Goal: Task Accomplishment & Management: Manage account settings

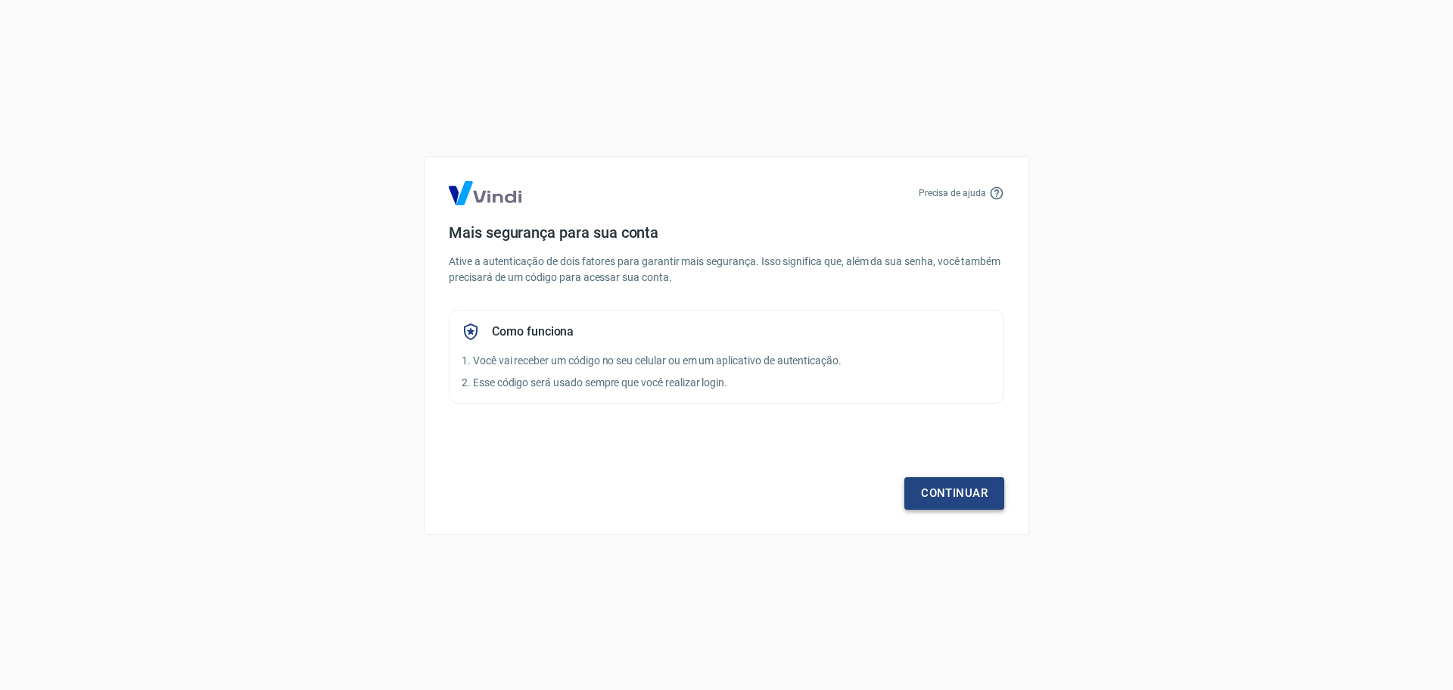
click at [955, 500] on link "Continuar" at bounding box center [955, 493] width 100 height 32
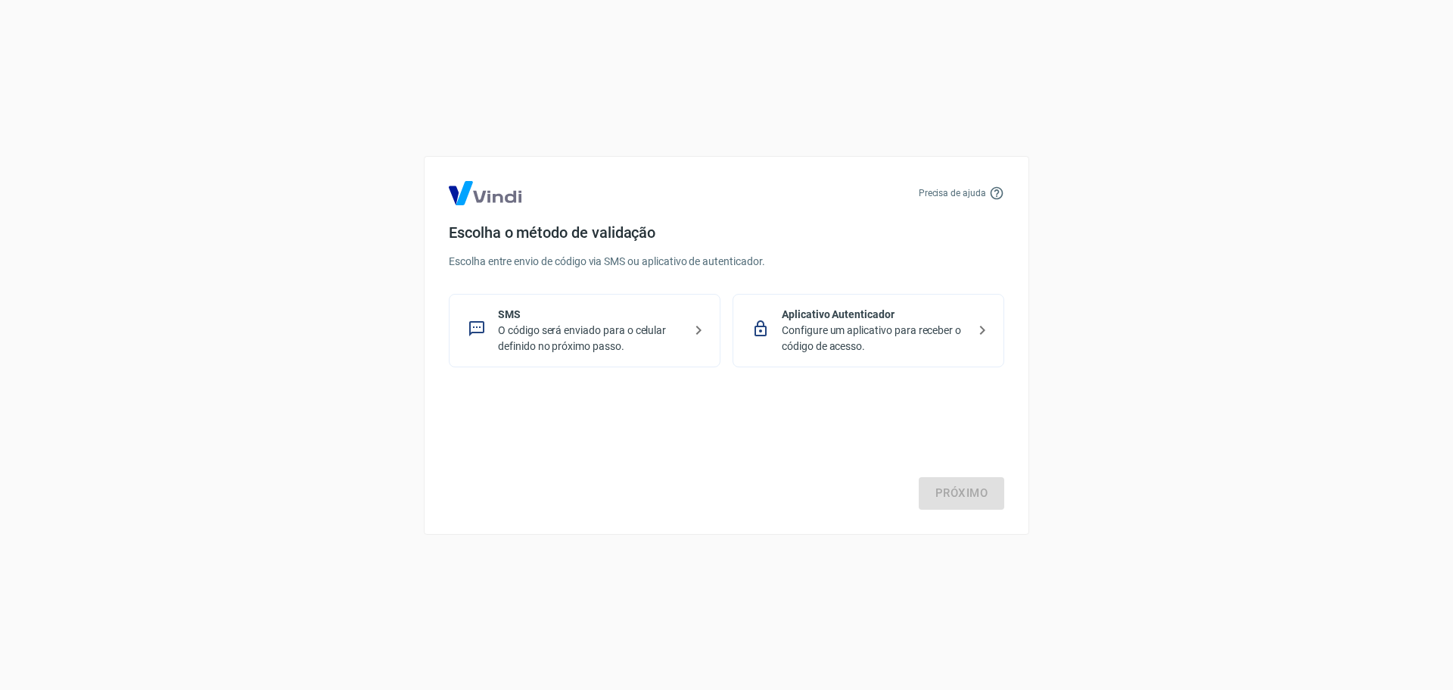
click at [570, 330] on p "O código será enviado para o celular definido no próximo passo." at bounding box center [590, 338] width 185 height 32
click at [964, 494] on link "Próximo" at bounding box center [962, 493] width 86 height 32
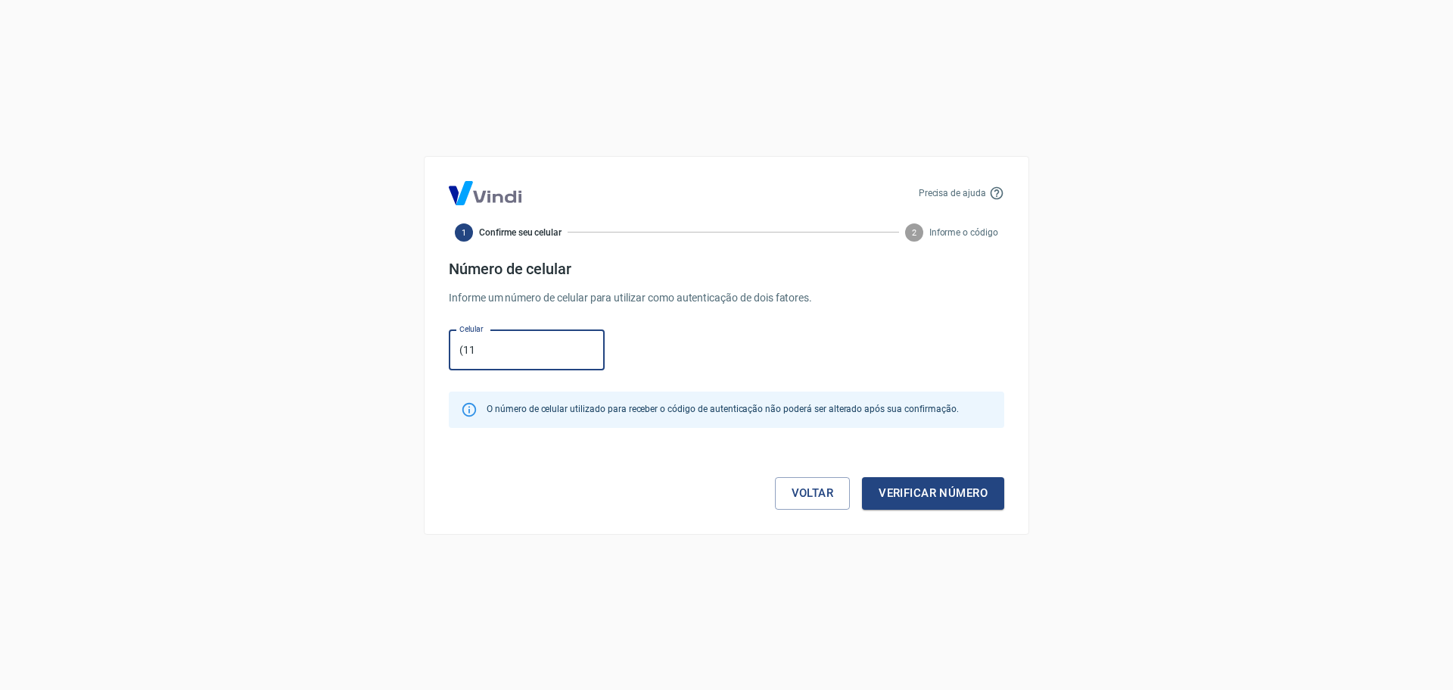
type input "[PHONE_NUMBER]"
click at [929, 496] on button "Verificar número" at bounding box center [933, 493] width 142 height 32
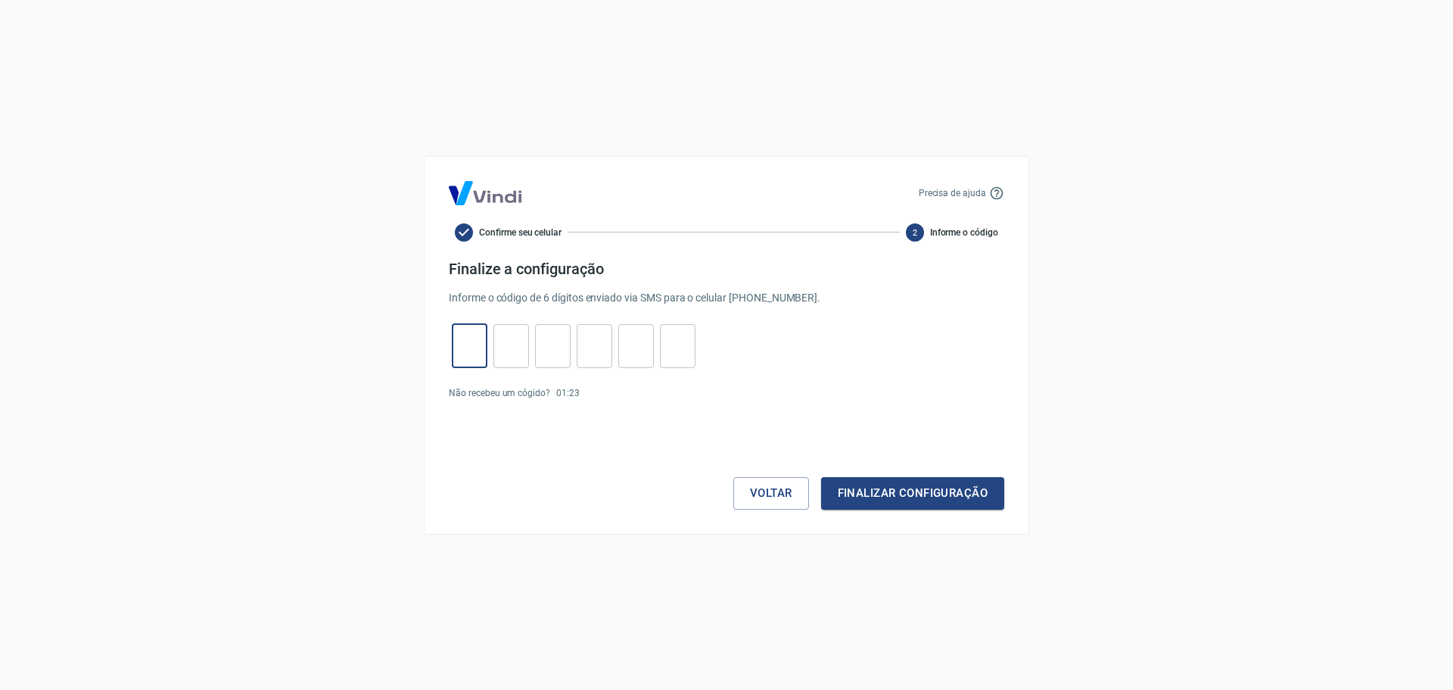
click at [454, 344] on input "tel" at bounding box center [470, 345] width 36 height 33
click at [762, 505] on button "Voltar" at bounding box center [772, 493] width 76 height 32
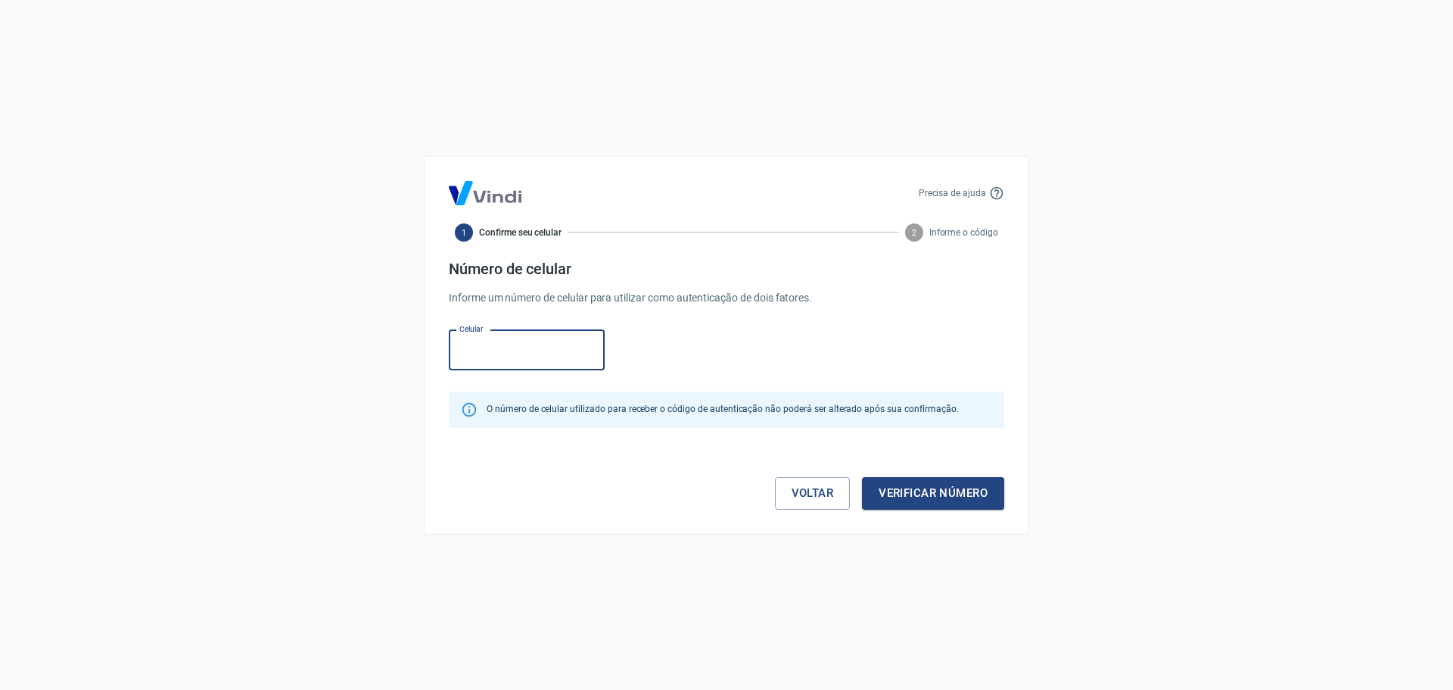
click at [488, 340] on input "Celular" at bounding box center [527, 350] width 156 height 40
type input "[PHONE_NUMBER]"
click at [947, 500] on button "Verificar número" at bounding box center [933, 493] width 142 height 32
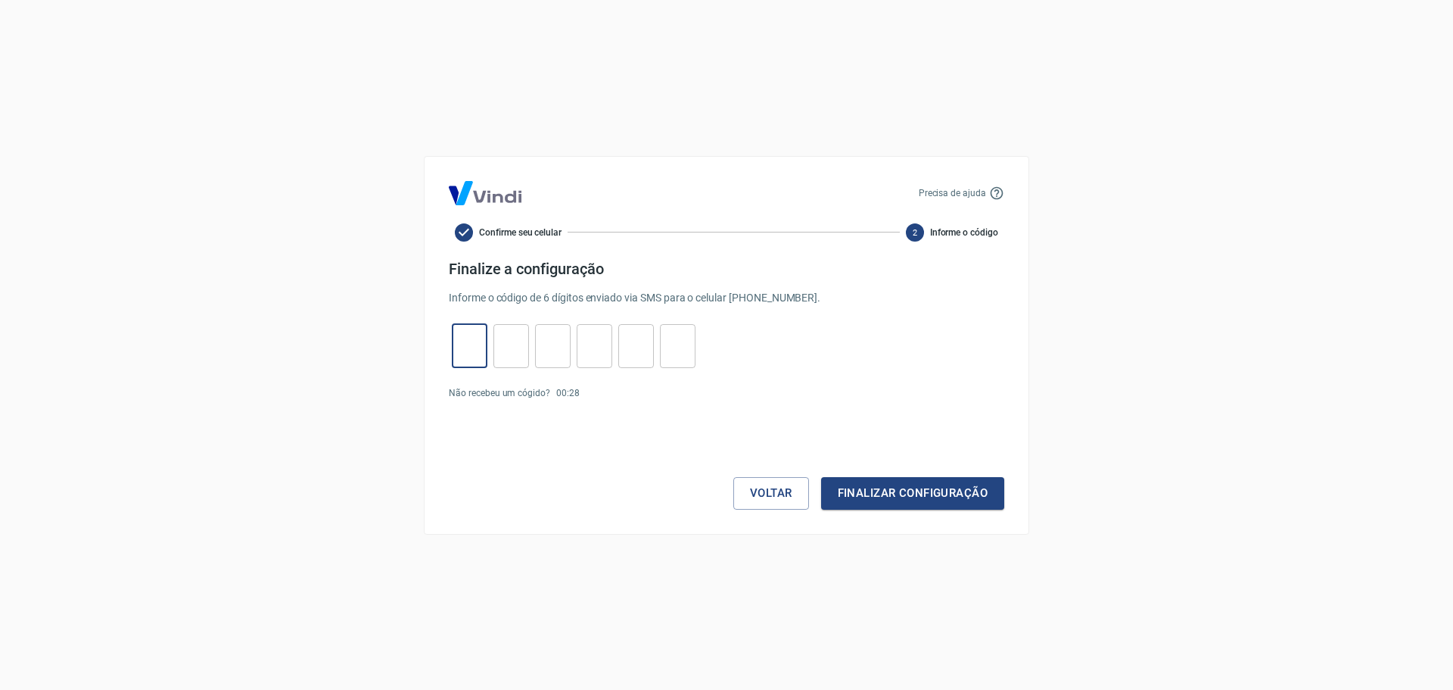
click at [467, 335] on input "tel" at bounding box center [470, 345] width 36 height 33
type input "0"
type input "6"
type input "8"
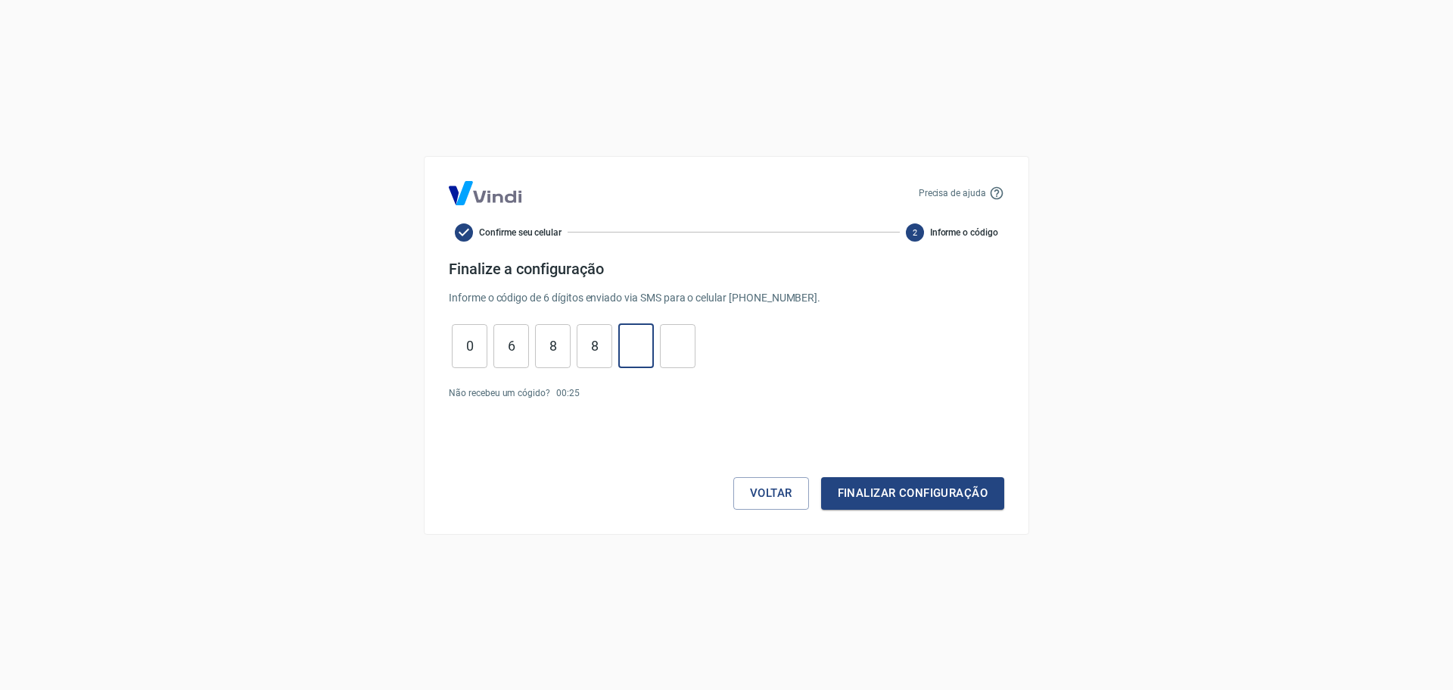
type input "1"
type input "9"
click at [897, 488] on button "Finalizar configuração" at bounding box center [912, 493] width 183 height 32
drag, startPoint x: 464, startPoint y: 343, endPoint x: 697, endPoint y: 346, distance: 233.2
click at [697, 346] on div "0 ​ 6 ​ 8 ​ 8 ​ 1 ​ 9 ​" at bounding box center [574, 346] width 250 height 44
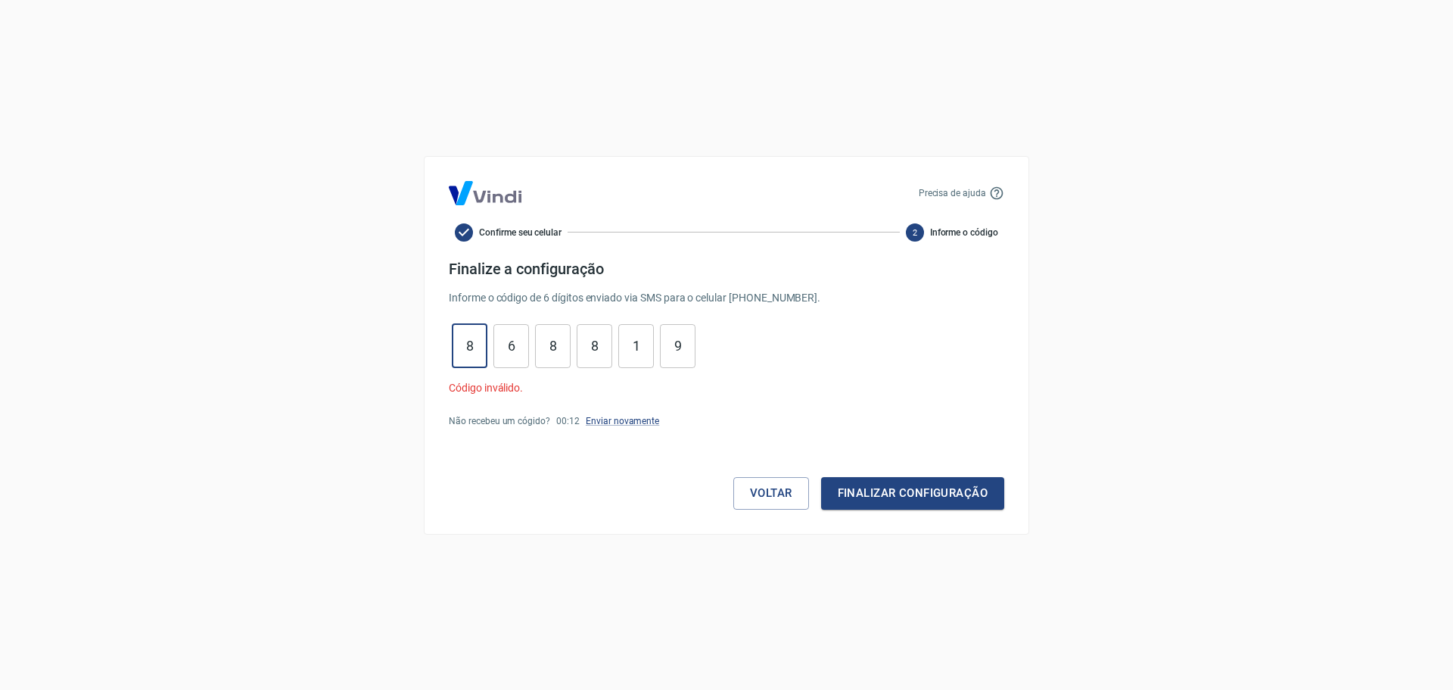
type input "8"
type input "5"
type input "6"
type input "5"
type input "8"
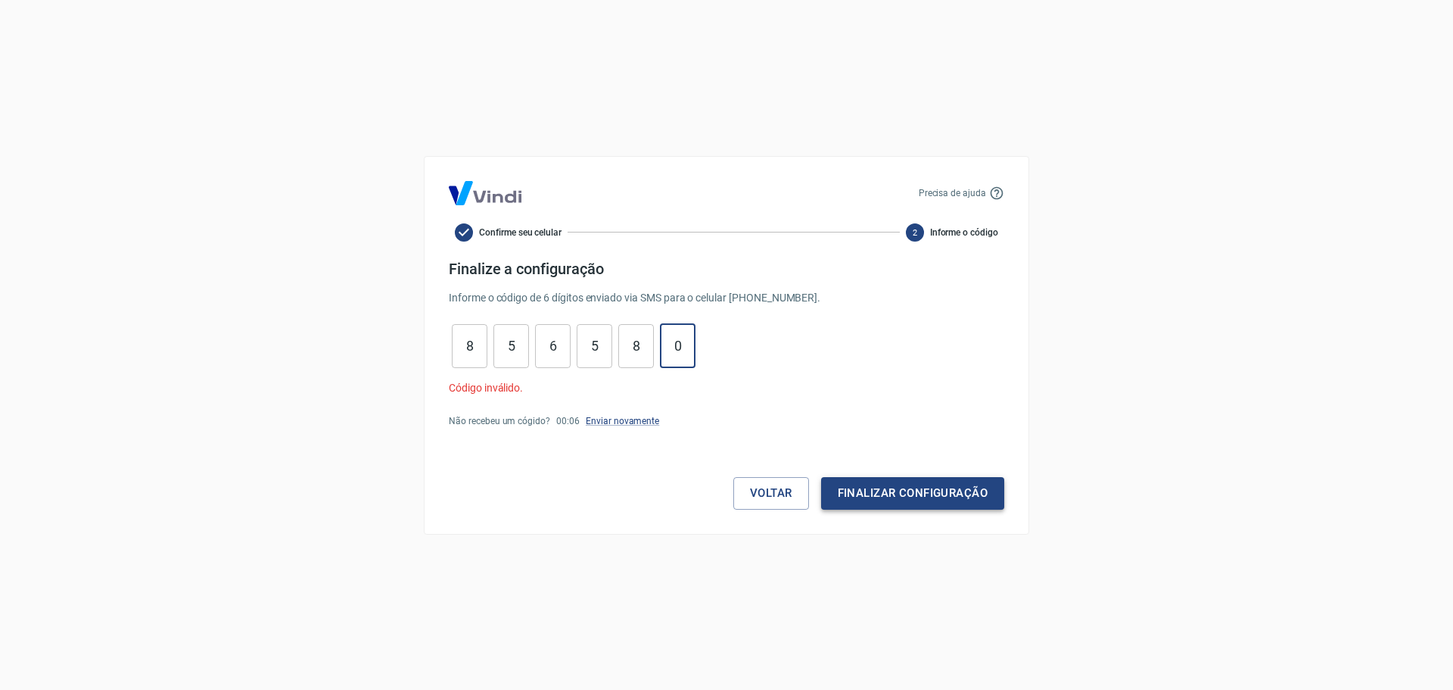
type input "0"
click at [876, 488] on button "Finalizar configuração" at bounding box center [912, 493] width 183 height 32
click at [624, 417] on link "Enviar novamente" at bounding box center [622, 421] width 73 height 11
click at [469, 340] on input "8" at bounding box center [470, 345] width 36 height 33
type input "8"
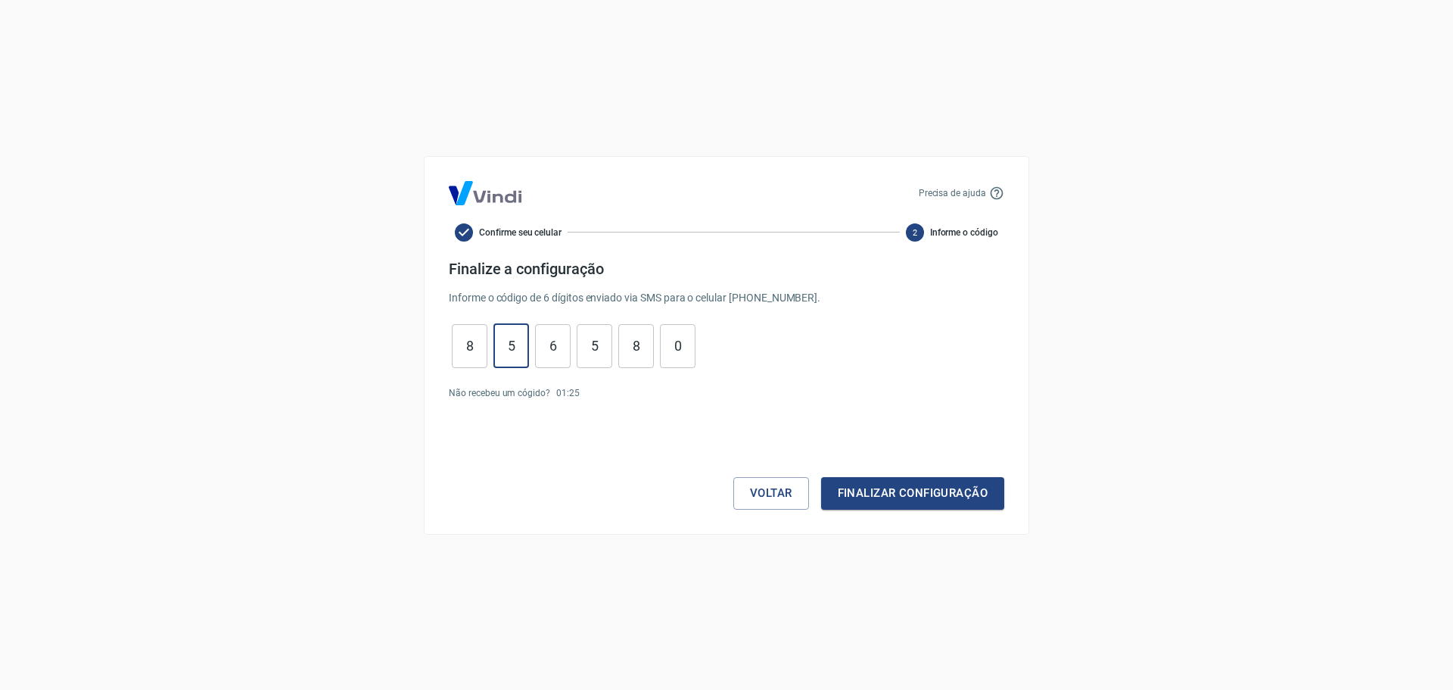
type input "8"
type input "3"
type input "1"
type input "7"
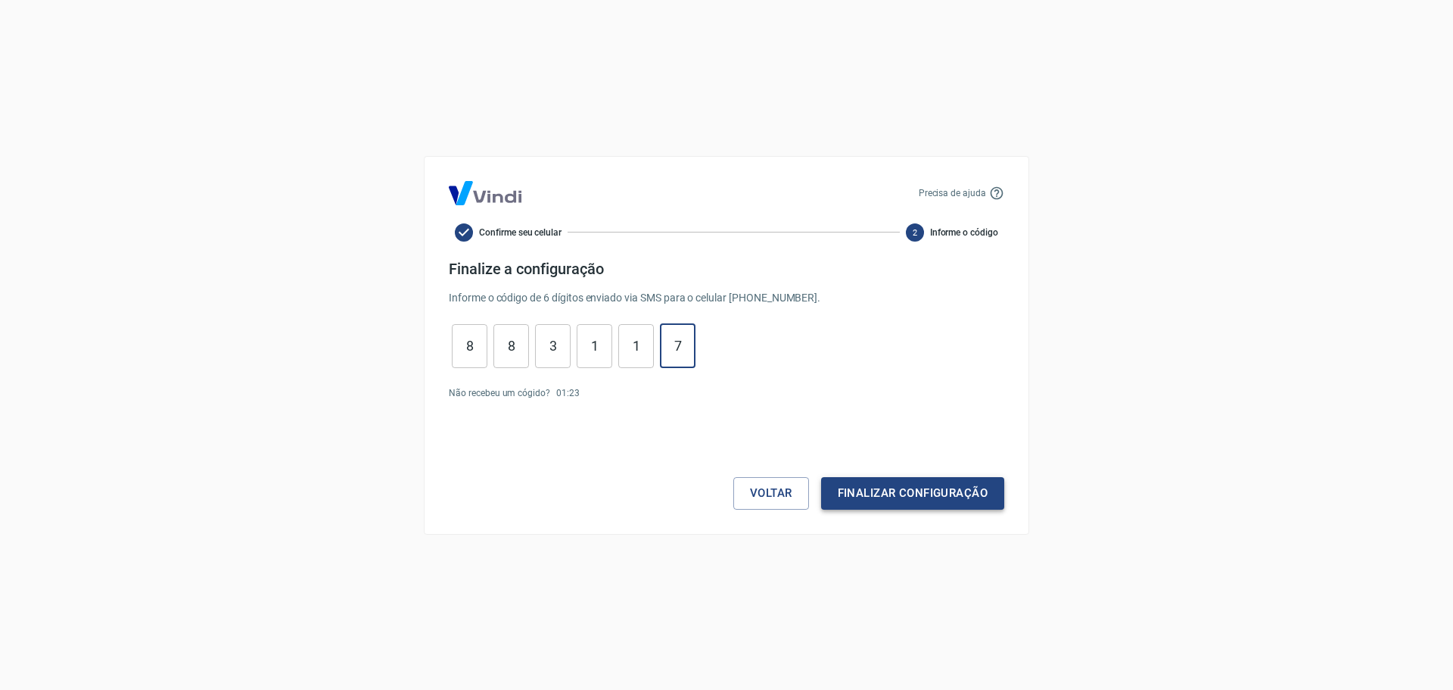
click at [884, 502] on button "Finalizar configuração" at bounding box center [912, 493] width 183 height 32
drag, startPoint x: 403, startPoint y: 340, endPoint x: 889, endPoint y: 425, distance: 494.1
click at [889, 425] on div "Precisa de ajuda Confirme seu celular 2 Informe o código Finalize a configuraçã…" at bounding box center [726, 345] width 1453 height 690
click at [771, 347] on div "8 ​ 8 ​ 3 ​ 1 ​ 1 ​ 7 ​" at bounding box center [727, 346] width 556 height 44
click at [442, 350] on div "Precisa de ajuda Confirme seu celular 2 Informe o código Finalize a configuraçã…" at bounding box center [727, 345] width 606 height 378
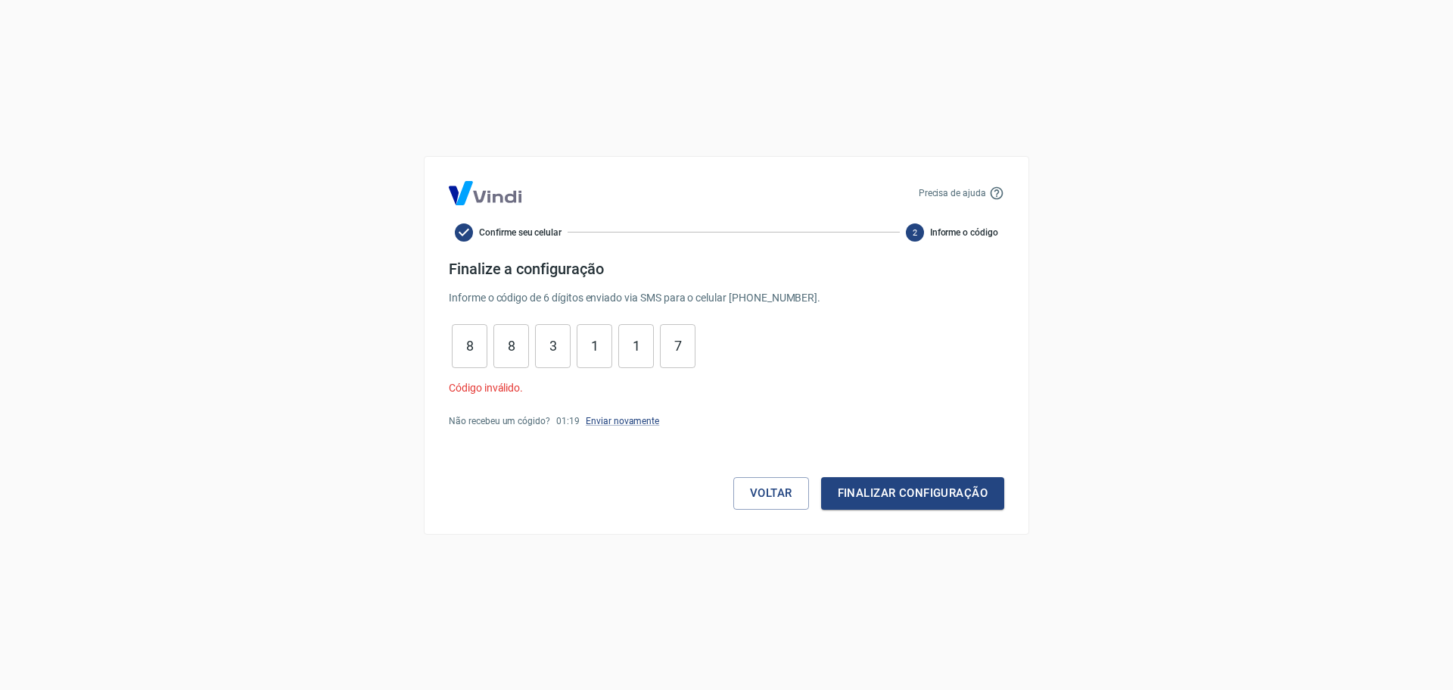
click at [466, 342] on input "8" at bounding box center [470, 345] width 36 height 33
type input "0"
click at [940, 493] on button "Finalizar configuração" at bounding box center [912, 493] width 183 height 32
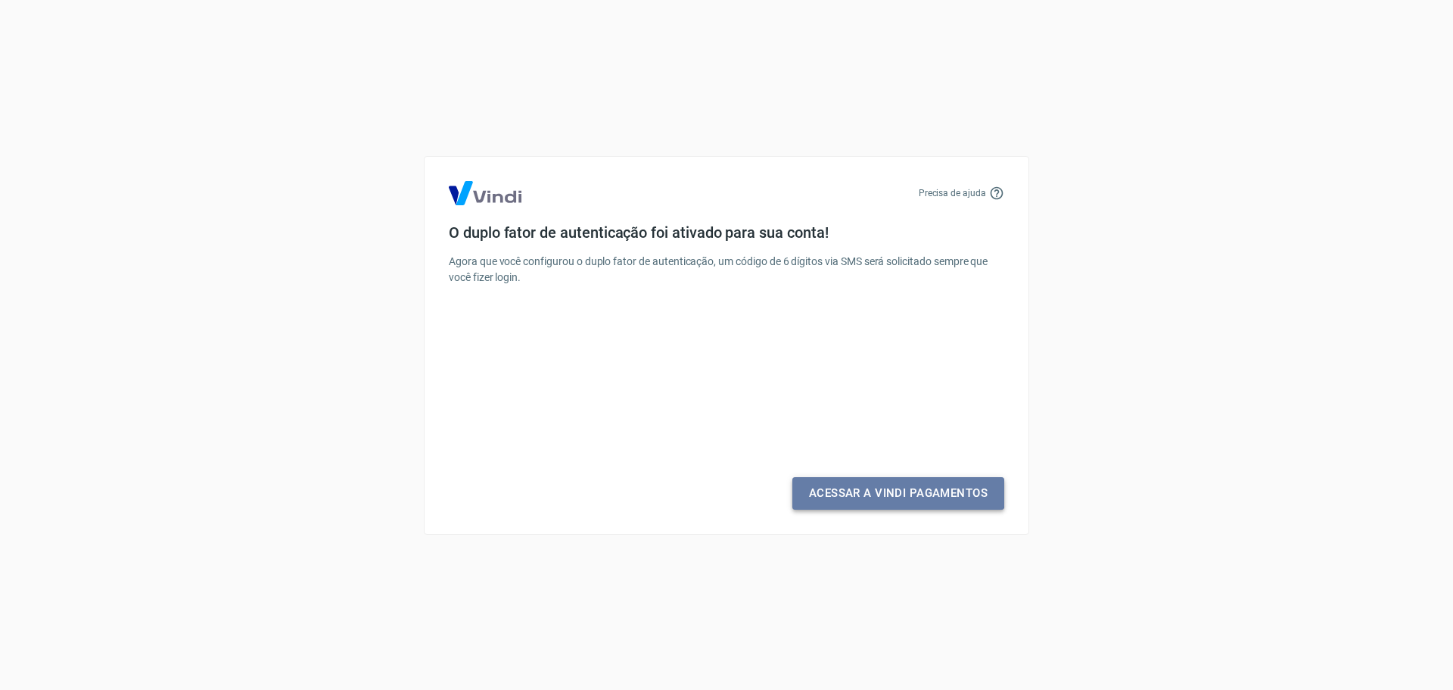
click at [855, 491] on link "Acessar a Vindi Pagamentos" at bounding box center [899, 493] width 212 height 32
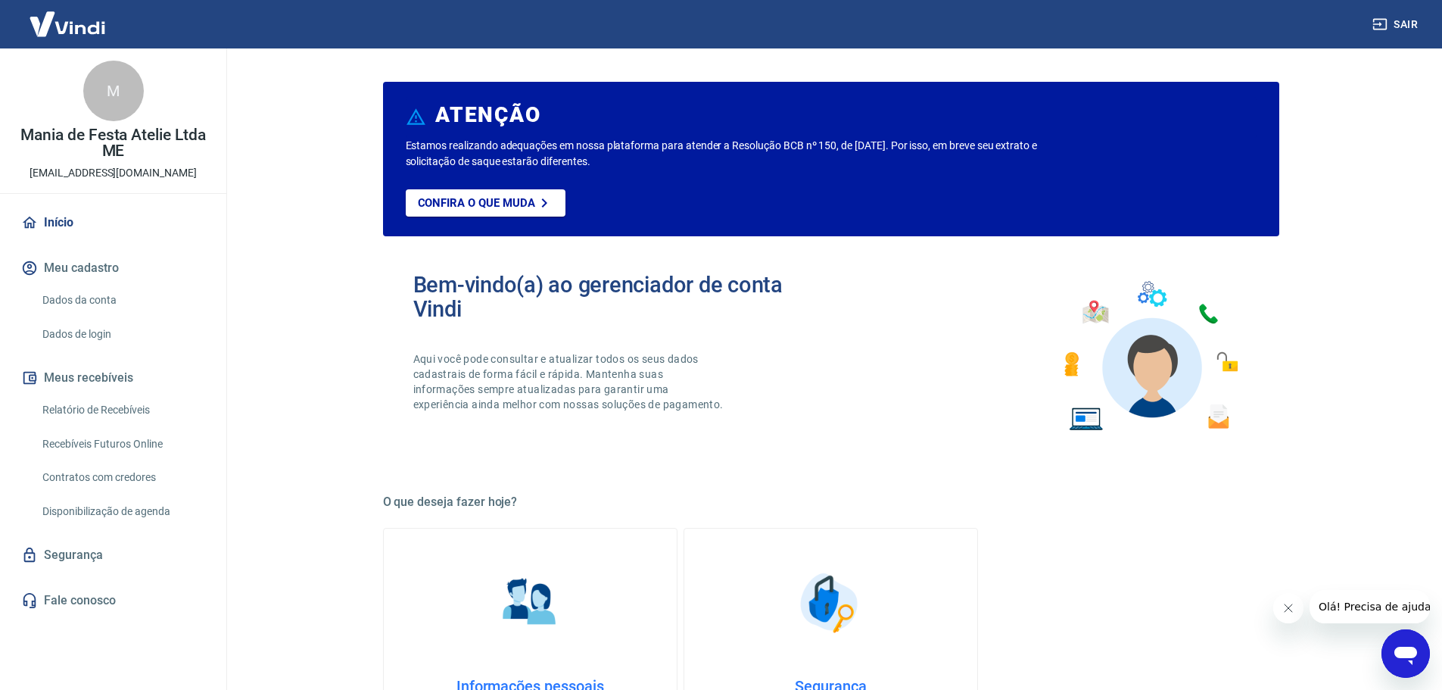
click at [1408, 22] on button "Sair" at bounding box center [1396, 25] width 55 height 28
